Goal: Transaction & Acquisition: Obtain resource

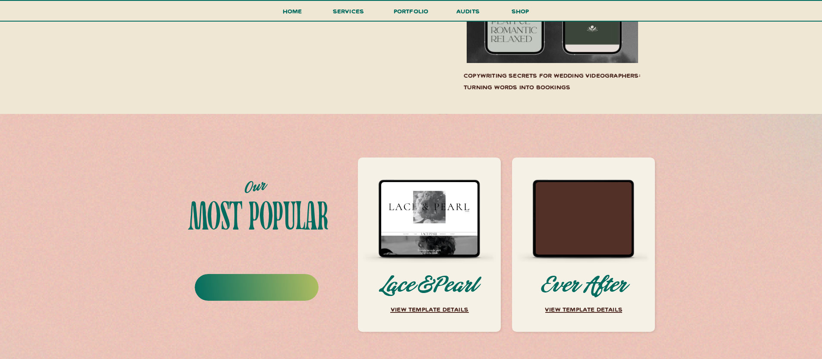
scroll to position [3261, 0]
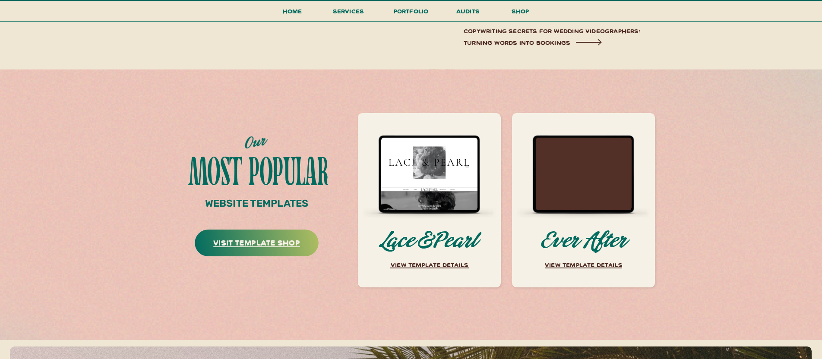
click at [286, 245] on h3 "visit template shop" at bounding box center [256, 245] width 123 height 18
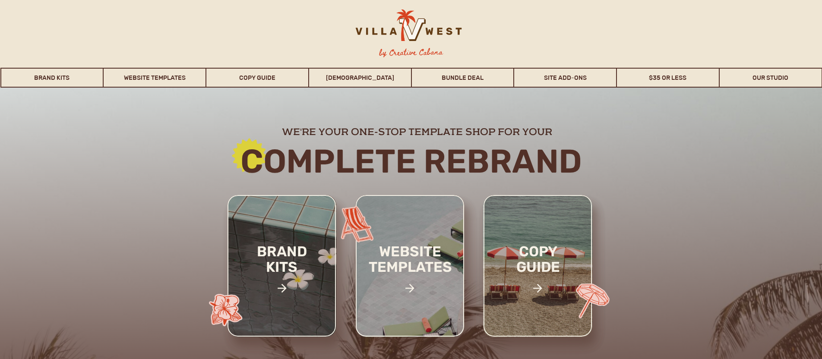
click at [424, 233] on div at bounding box center [410, 266] width 108 height 142
click at [408, 251] on h2 "website templates" at bounding box center [409, 269] width 113 height 50
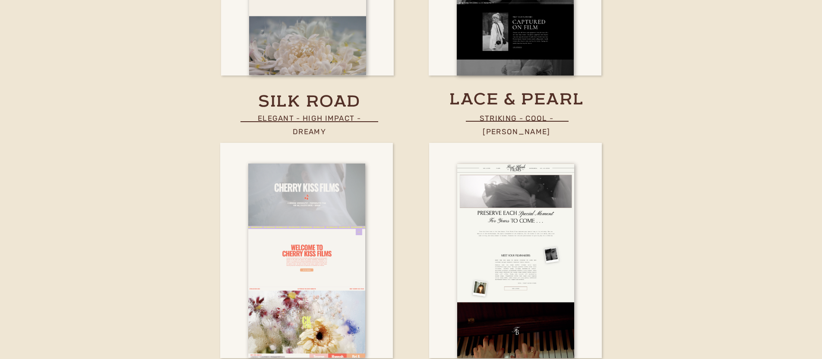
scroll to position [3355, 0]
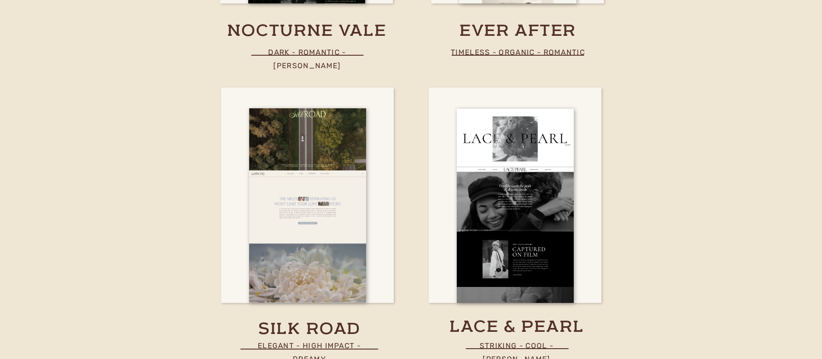
click at [725, 208] on div "nav by Creative Cabana Brand Kits Website Templates Copy Guide WHOISMATT Bundle…" at bounding box center [411, 243] width 822 height 7196
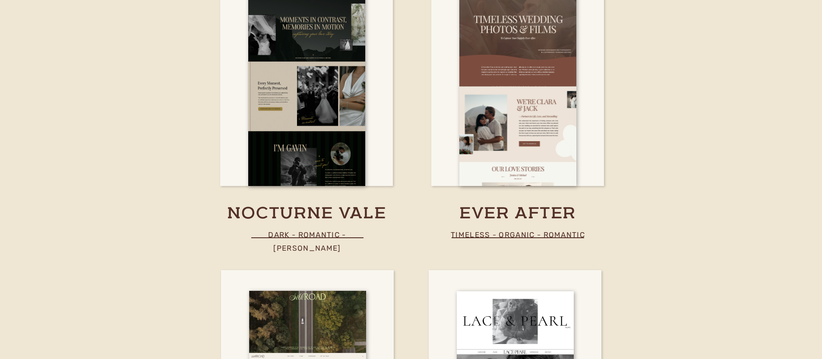
scroll to position [3386, 0]
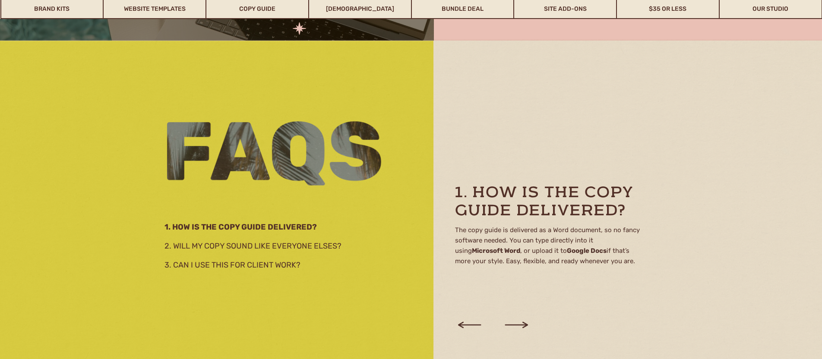
scroll to position [1406, 0]
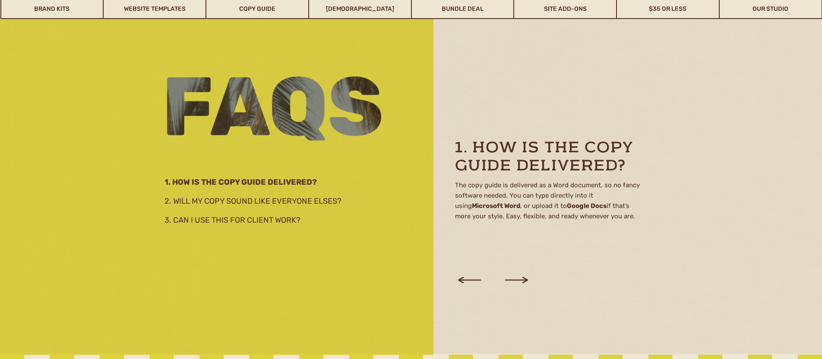
click at [522, 281] on icon at bounding box center [516, 280] width 29 height 33
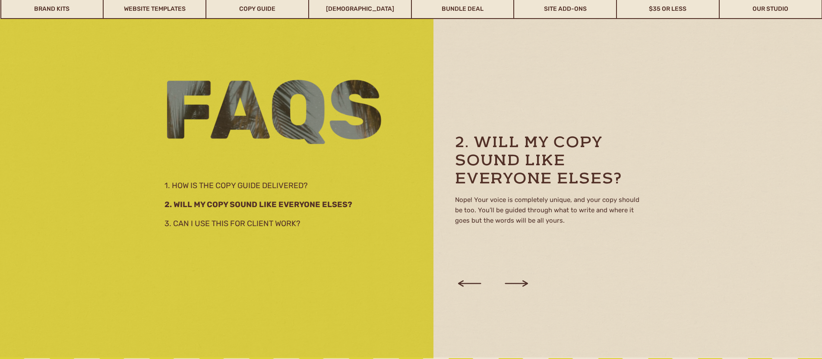
scroll to position [1401, 0]
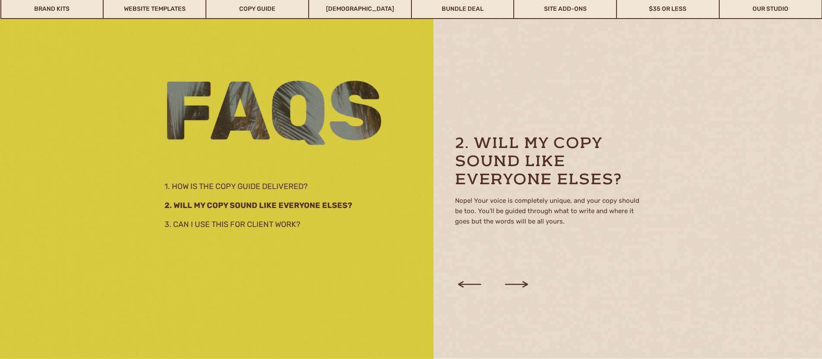
click at [522, 281] on icon at bounding box center [516, 284] width 29 height 33
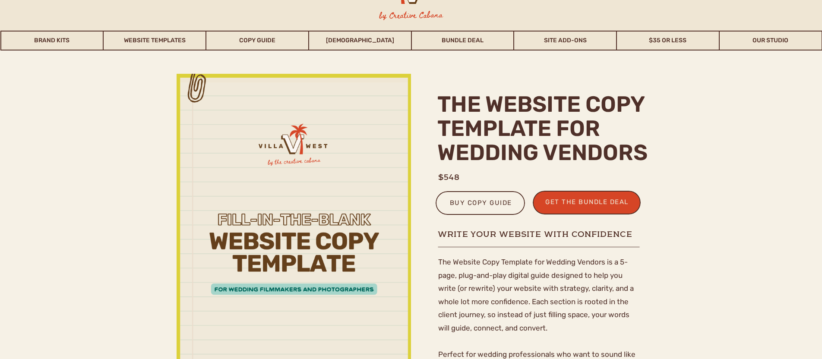
scroll to position [259, 0]
